Goal: Task Accomplishment & Management: Use online tool/utility

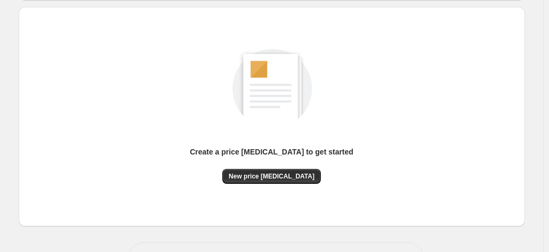
scroll to position [146, 0]
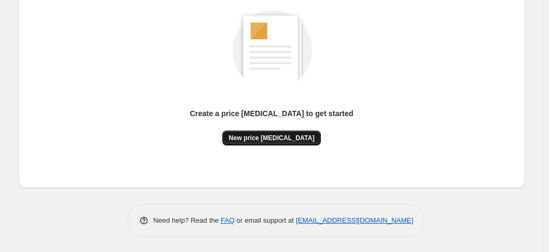
click at [278, 142] on button "New price [MEDICAL_DATA]" at bounding box center [271, 137] width 99 height 15
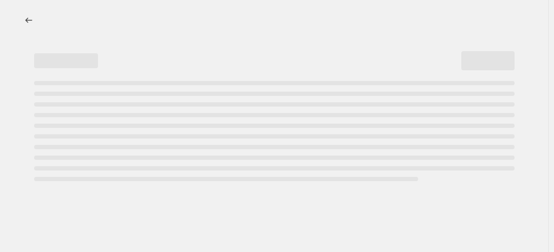
select select "percentage"
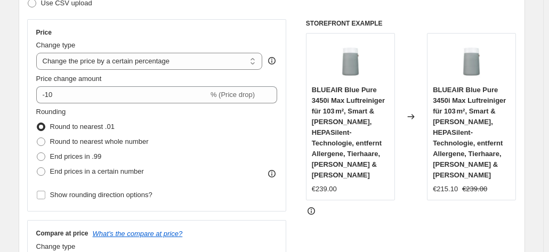
scroll to position [213, 0]
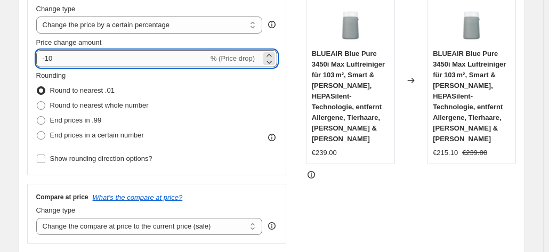
click at [150, 56] on input "-10" at bounding box center [122, 58] width 172 height 17
type input "-1"
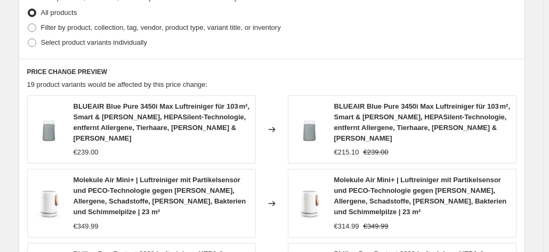
scroll to position [852, 0]
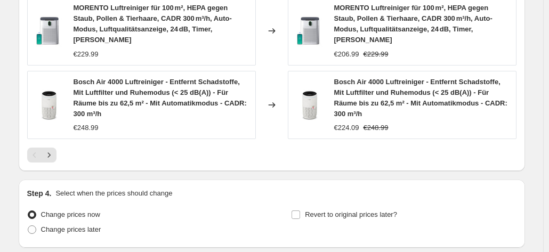
type input "-30"
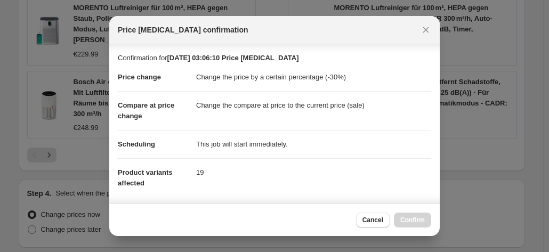
scroll to position [194, 0]
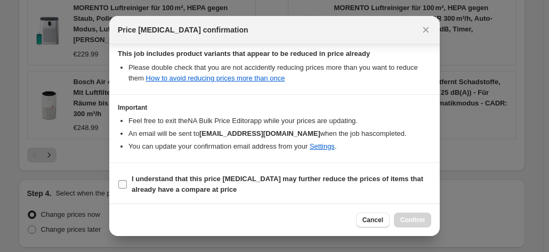
click at [307, 175] on b "I understand that this price change job may further reduce the prices of items …" at bounding box center [277, 184] width 291 height 19
click at [127, 180] on input "I understand that this price change job may further reduce the prices of items …" at bounding box center [122, 184] width 9 height 9
checkbox input "true"
click at [419, 216] on span "Confirm" at bounding box center [412, 220] width 24 height 9
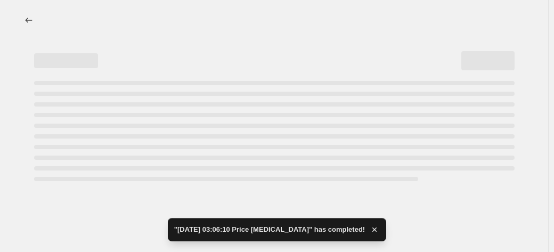
select select "percentage"
